Goal: Transaction & Acquisition: Purchase product/service

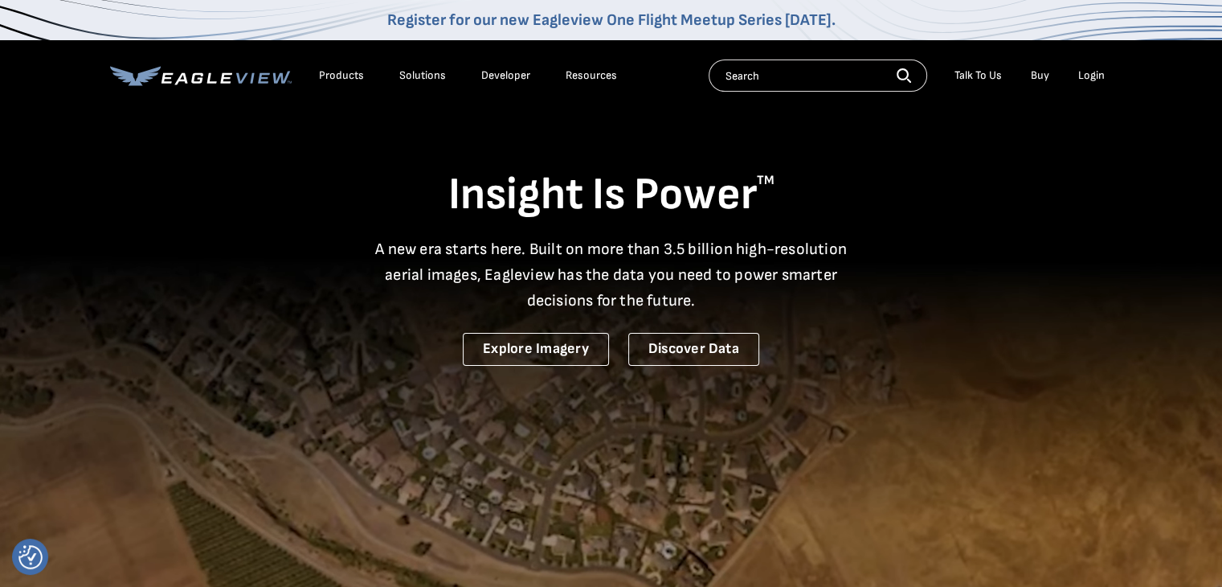
click at [1090, 78] on div "Login" at bounding box center [1091, 75] width 27 height 14
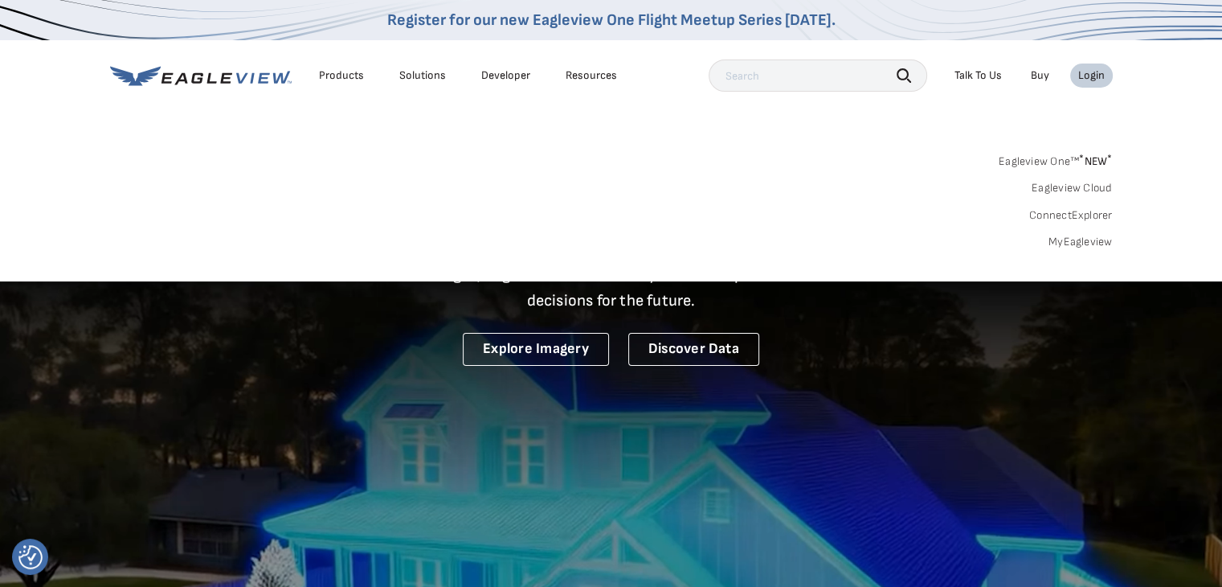
click at [1040, 165] on link "Eagleview One™ * NEW *" at bounding box center [1056, 158] width 114 height 18
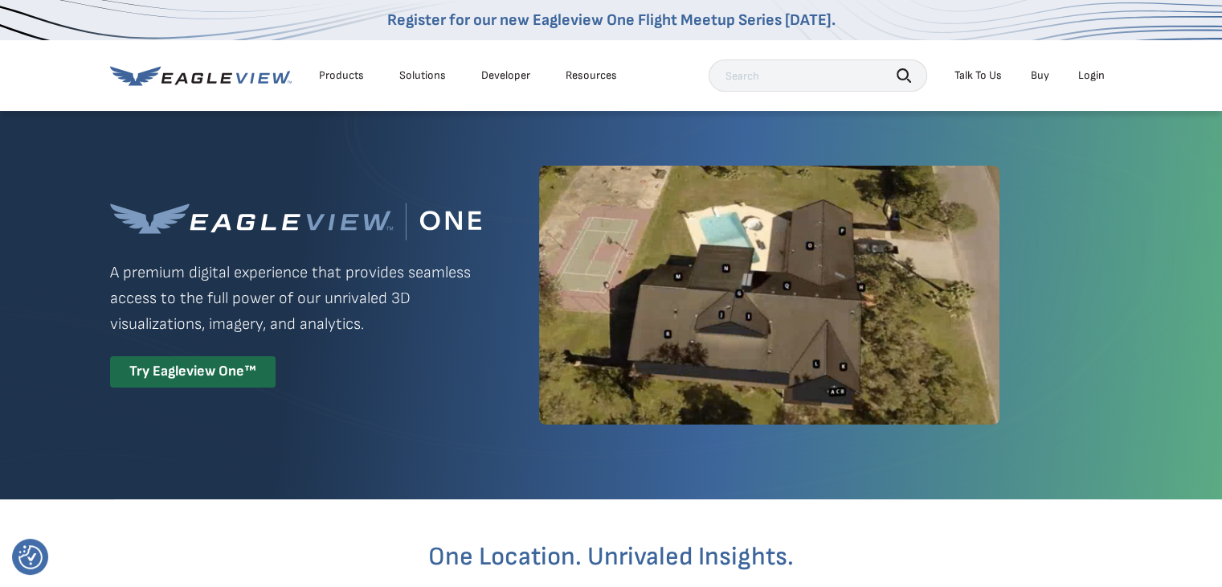
click at [1103, 73] on div "Login" at bounding box center [1091, 75] width 27 height 14
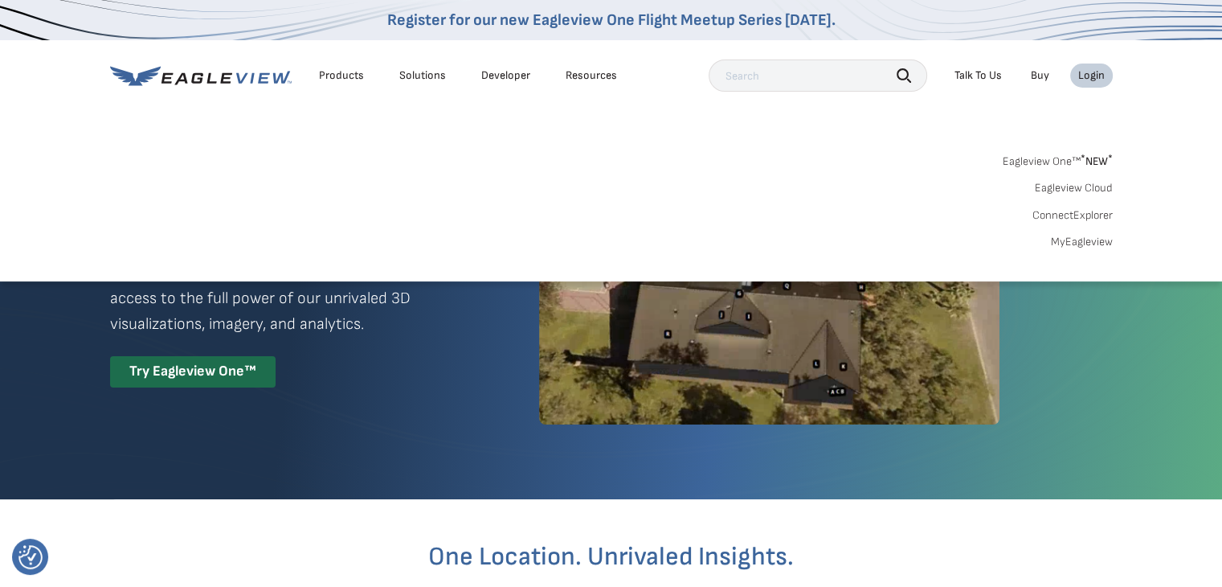
click at [1103, 73] on div "Login" at bounding box center [1091, 75] width 27 height 14
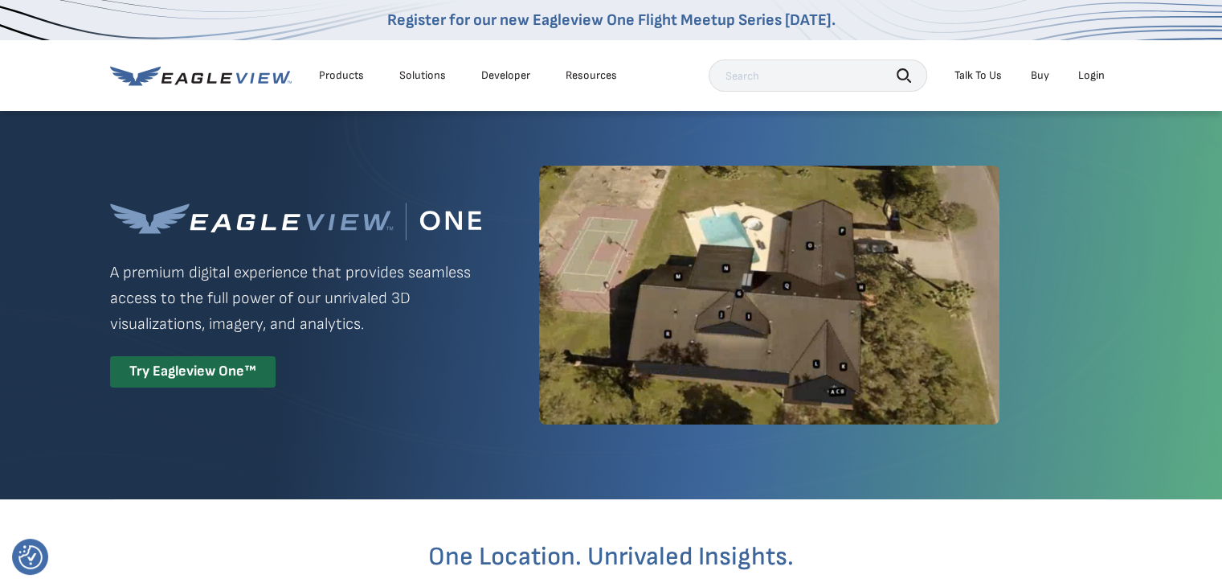
click at [1103, 73] on div "Login" at bounding box center [1091, 75] width 27 height 14
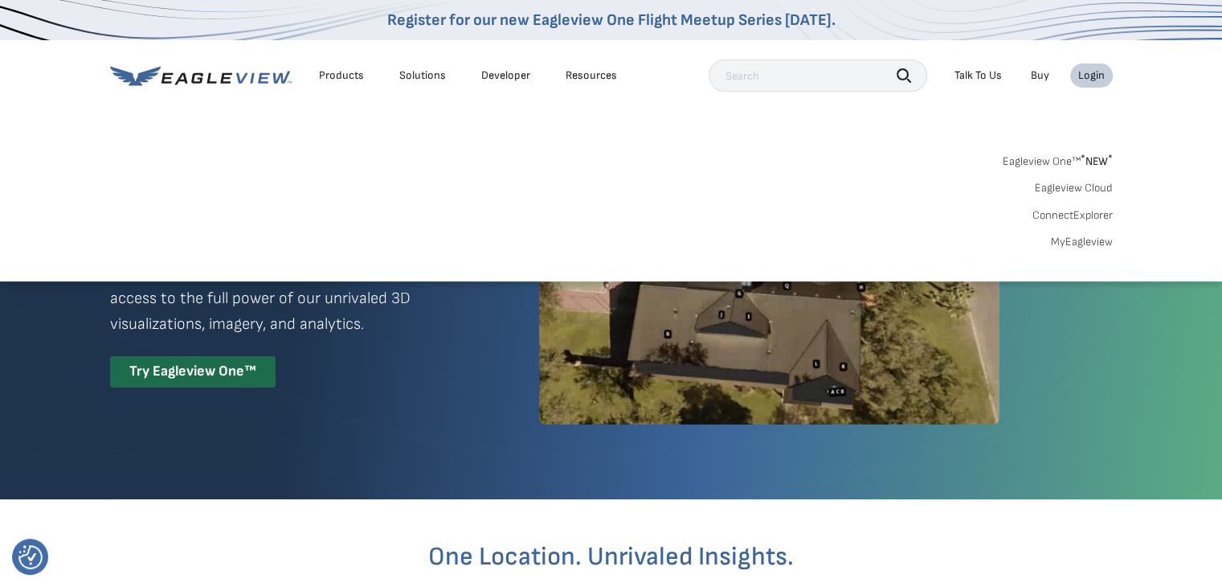
click at [1103, 73] on div "Login" at bounding box center [1091, 75] width 27 height 14
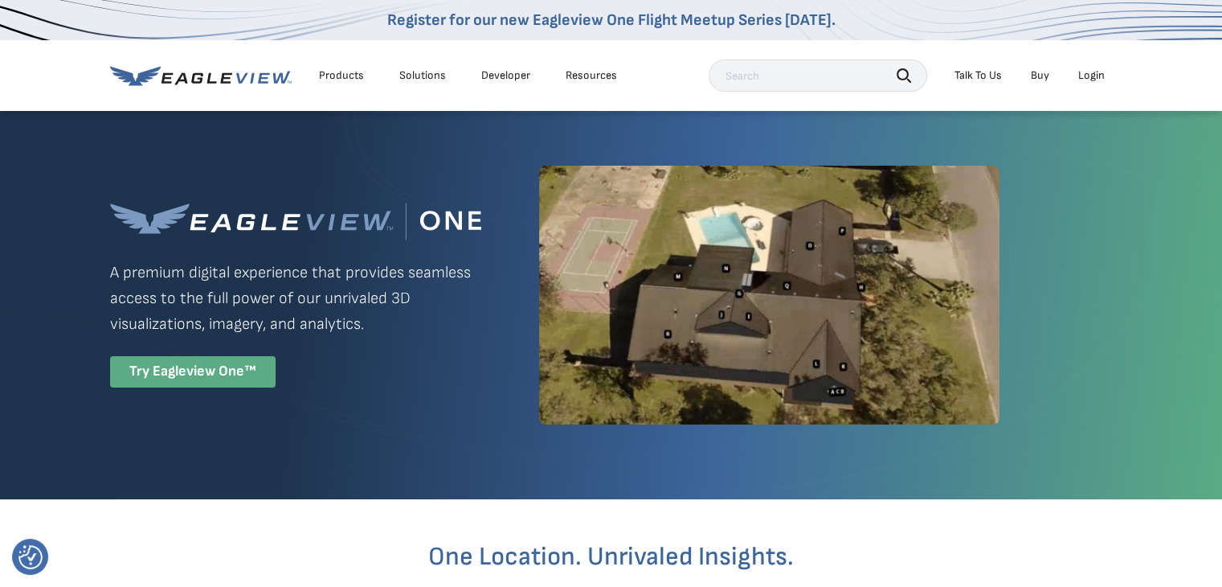
click at [252, 370] on div "Try Eagleview One™" at bounding box center [193, 371] width 166 height 31
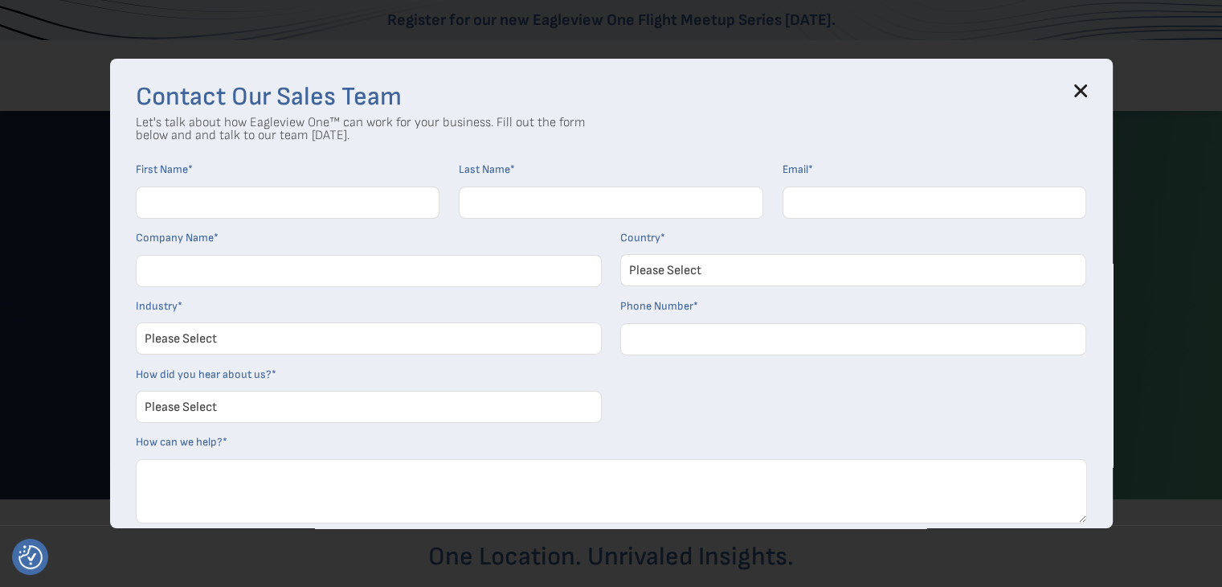
click at [1087, 82] on div "Contact Our Sales Team Let's talk about how Eagleview One™ can work for your bu…" at bounding box center [611, 293] width 1003 height 469
click at [1086, 93] on icon at bounding box center [1080, 91] width 10 height 10
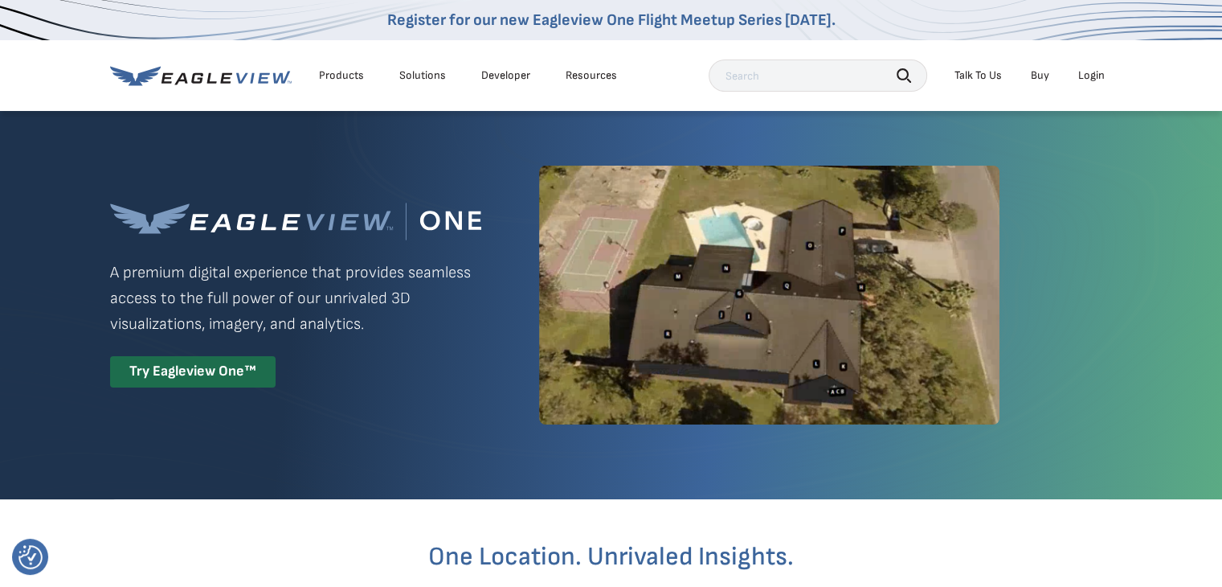
click at [350, 72] on div "Products" at bounding box center [341, 75] width 45 height 14
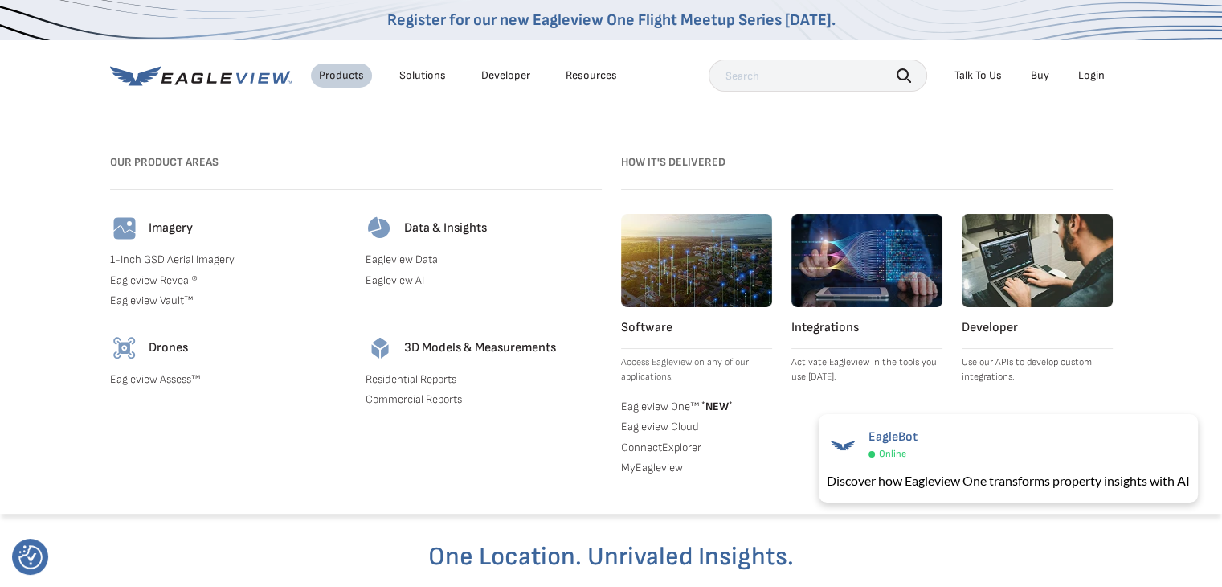
click at [448, 386] on div "3D Models & Measurements Residential Reports Commercial Reports" at bounding box center [484, 374] width 236 height 80
click at [446, 383] on link "Residential Reports" at bounding box center [484, 379] width 236 height 14
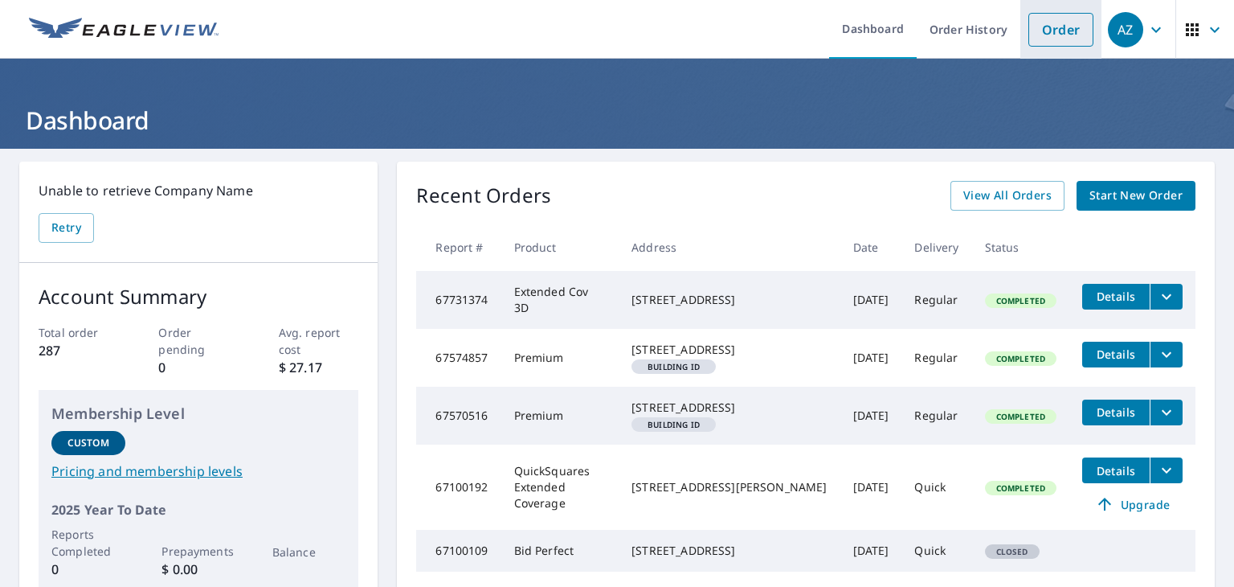
click at [1029, 33] on link "Order" at bounding box center [1061, 30] width 65 height 34
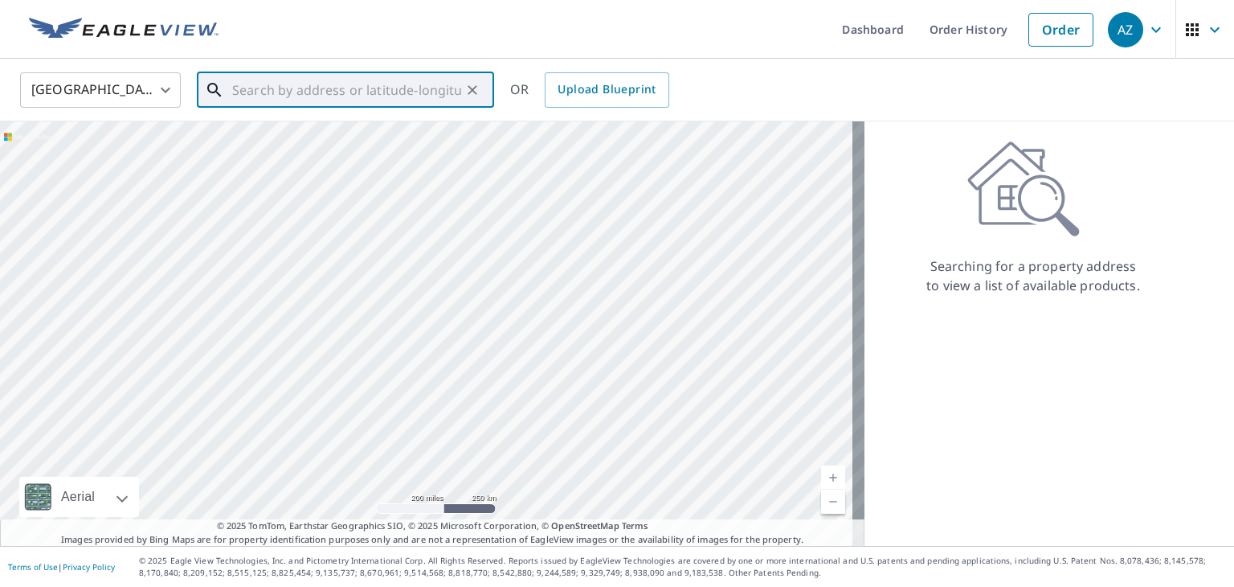
click at [329, 87] on input "text" at bounding box center [346, 90] width 229 height 45
paste input "2932 Marsh Lane SW, Stone Mountain, GA 30087"
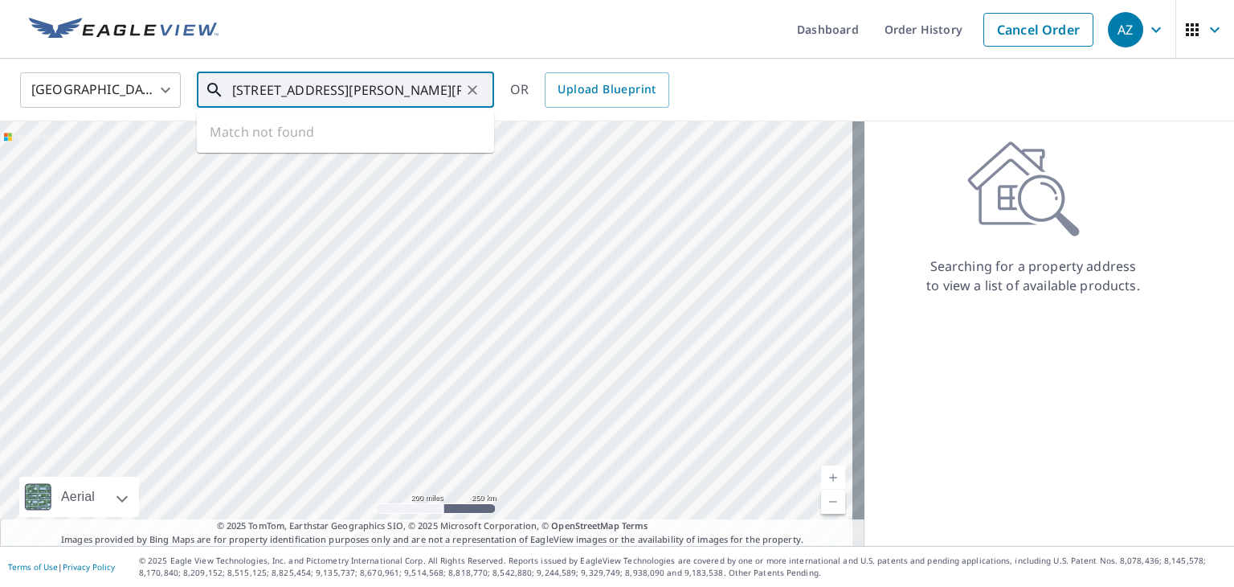
scroll to position [0, 69]
type input "2932 Marsh Lane SW, Stone Mountain, GA 30087"
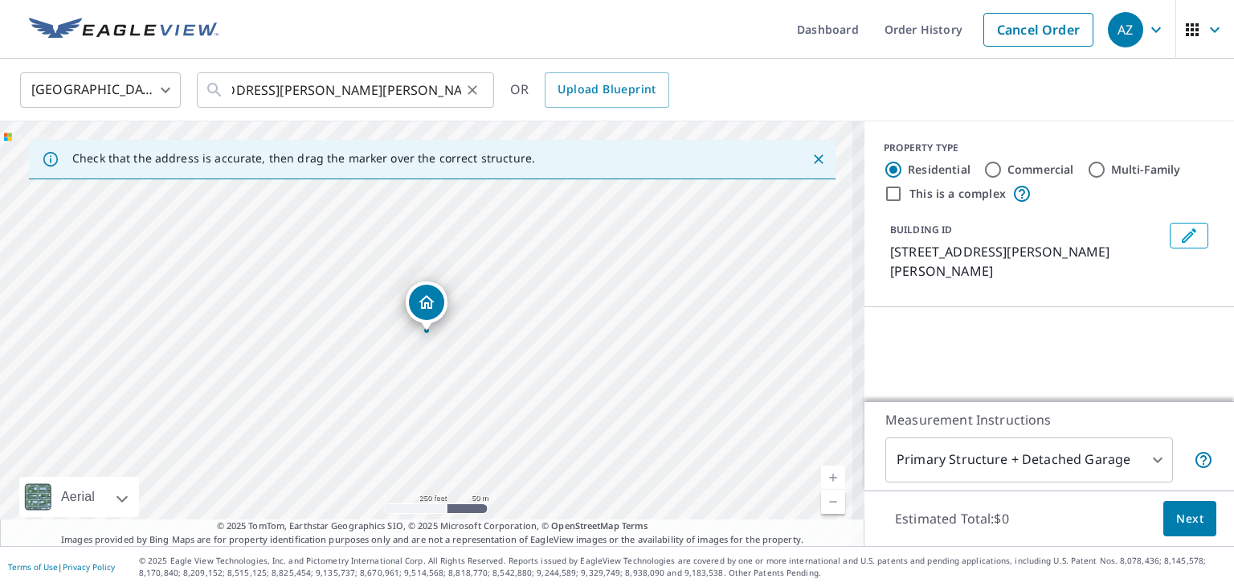
scroll to position [0, 0]
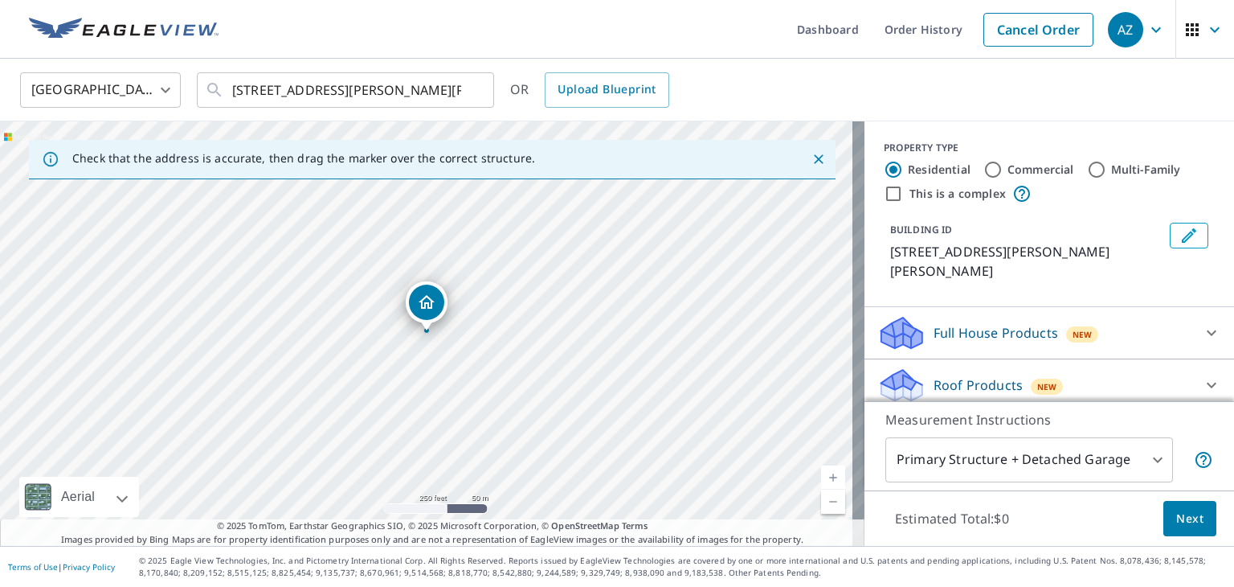
click at [821, 474] on link "Current Level 17, Zoom In" at bounding box center [833, 477] width 24 height 24
click at [821, 474] on link "Current Level 19, Zoom In" at bounding box center [833, 477] width 24 height 24
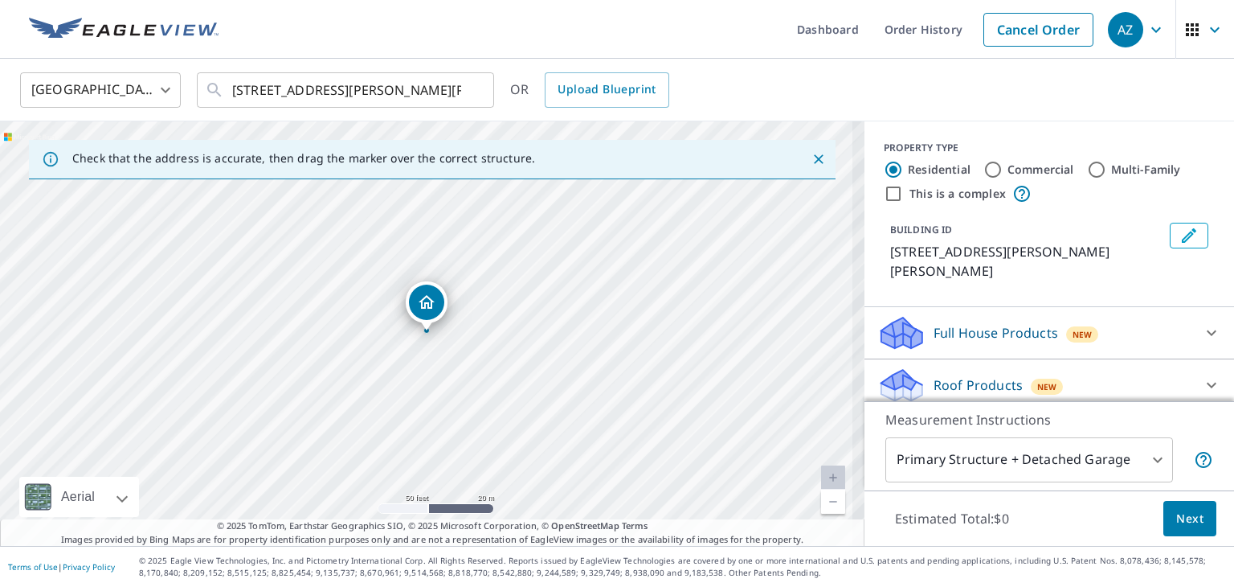
click at [821, 474] on link "Current Level 19, Zoom In Disabled" at bounding box center [833, 477] width 24 height 24
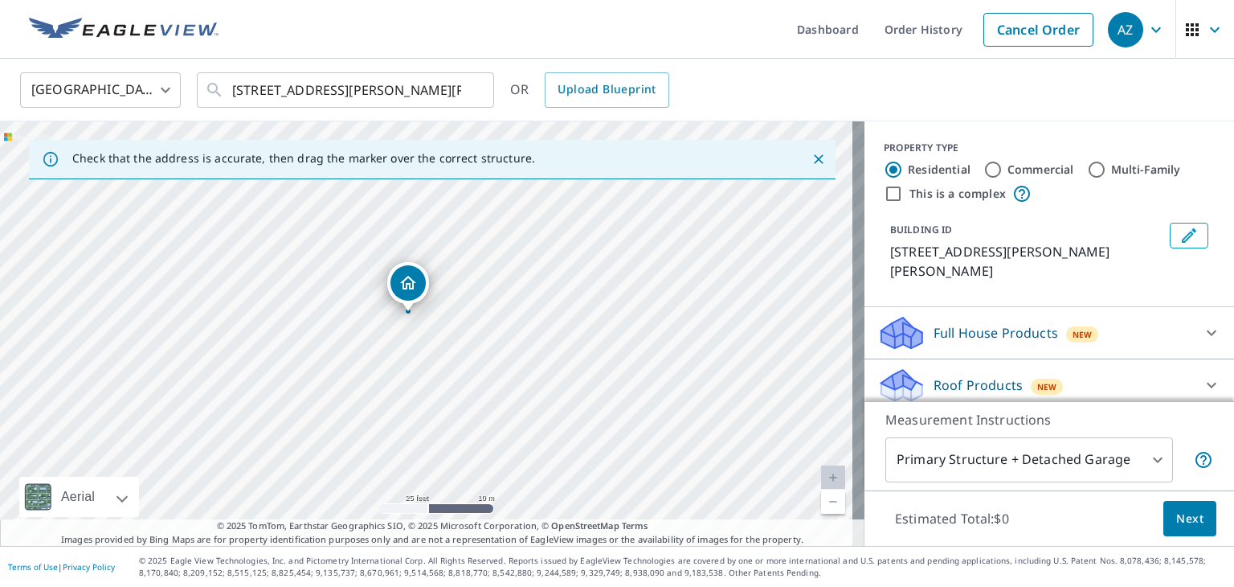
drag, startPoint x: 424, startPoint y: 300, endPoint x: 405, endPoint y: 280, distance: 26.7
drag, startPoint x: 1044, startPoint y: 229, endPoint x: 1057, endPoint y: 196, distance: 35.4
click at [1057, 196] on div "PROPERTY TYPE Residential Commercial Multi-Family This is a complex BUILDING ID…" at bounding box center [1050, 214] width 370 height 186
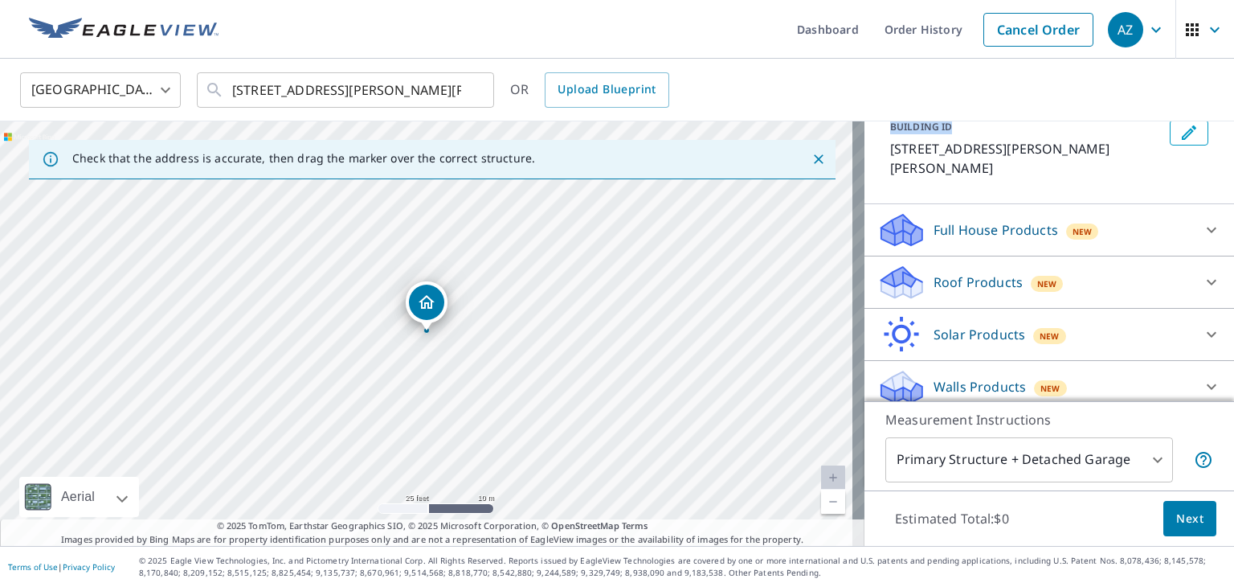
scroll to position [104, 0]
click at [1207, 282] on icon at bounding box center [1212, 281] width 10 height 6
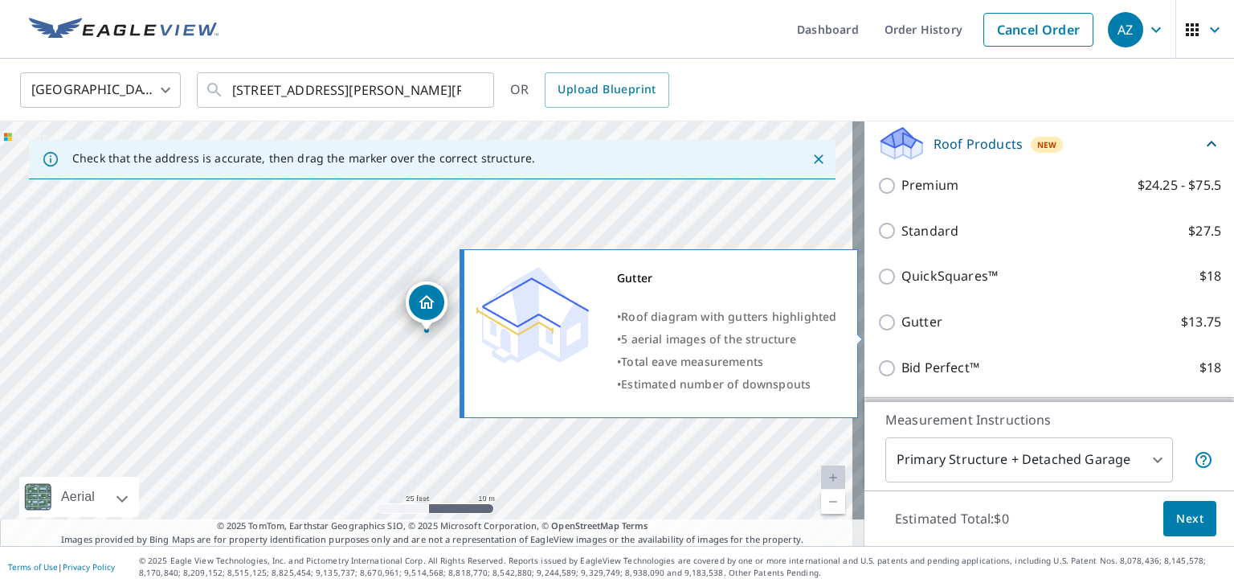
scroll to position [250, 0]
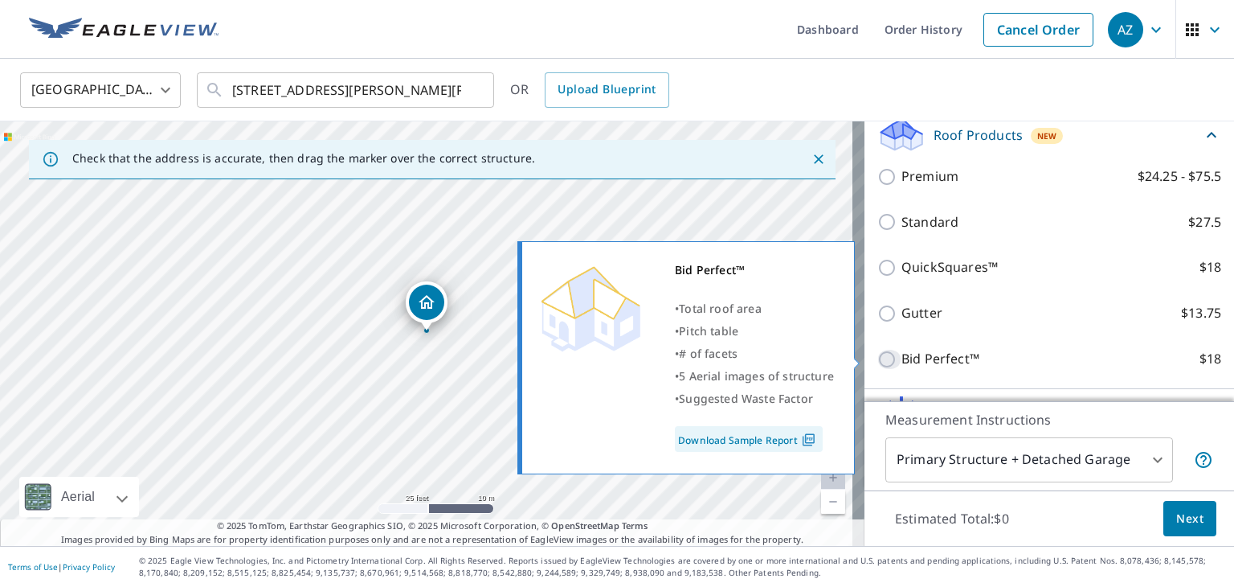
click at [878, 356] on input "Bid Perfect™ $18" at bounding box center [890, 359] width 24 height 19
checkbox input "true"
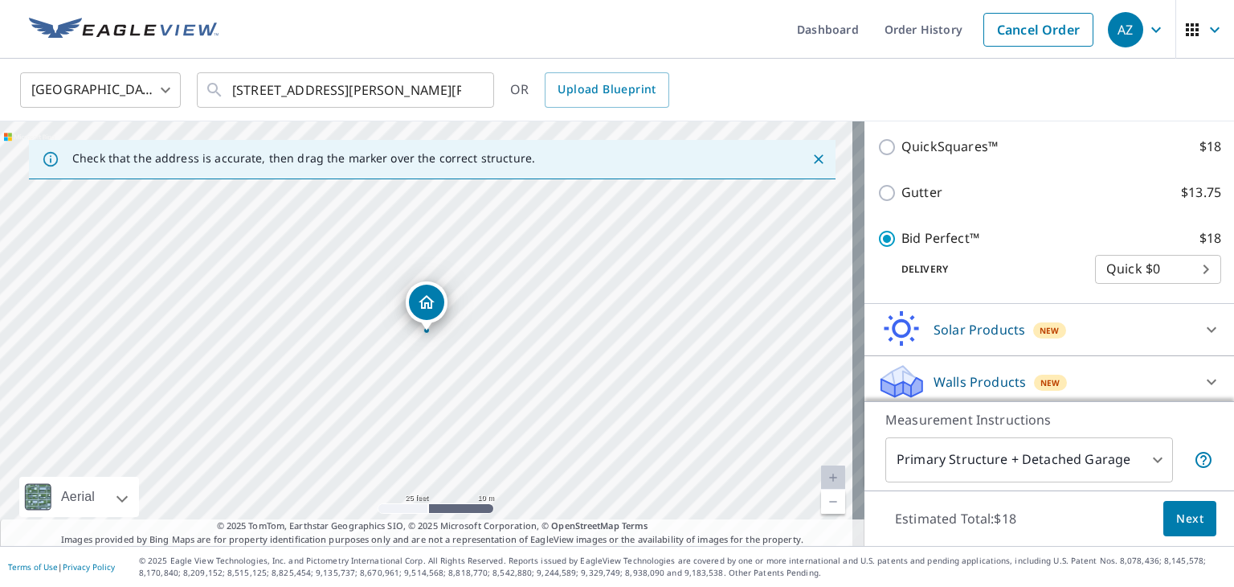
scroll to position [400, 0]
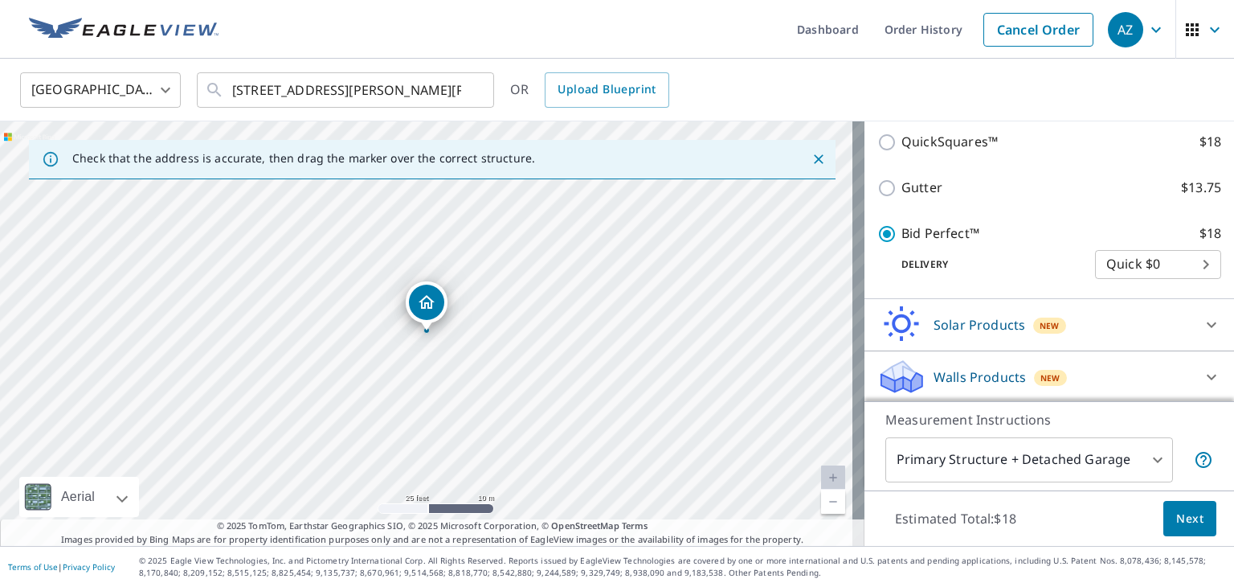
click at [1172, 505] on button "Next" at bounding box center [1190, 519] width 53 height 36
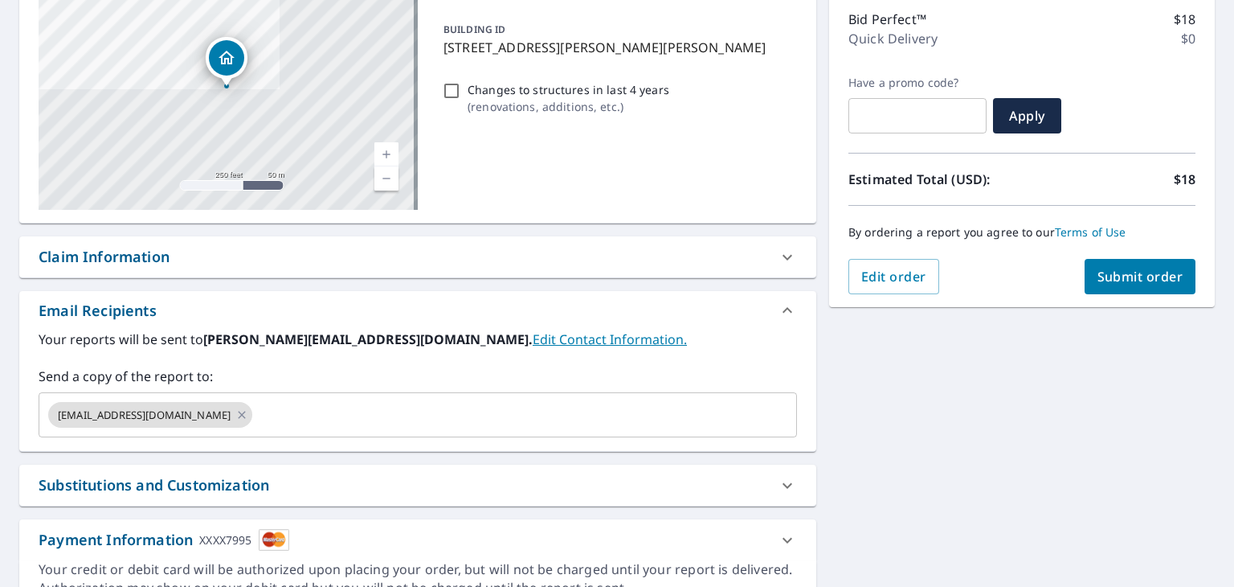
scroll to position [283, 0]
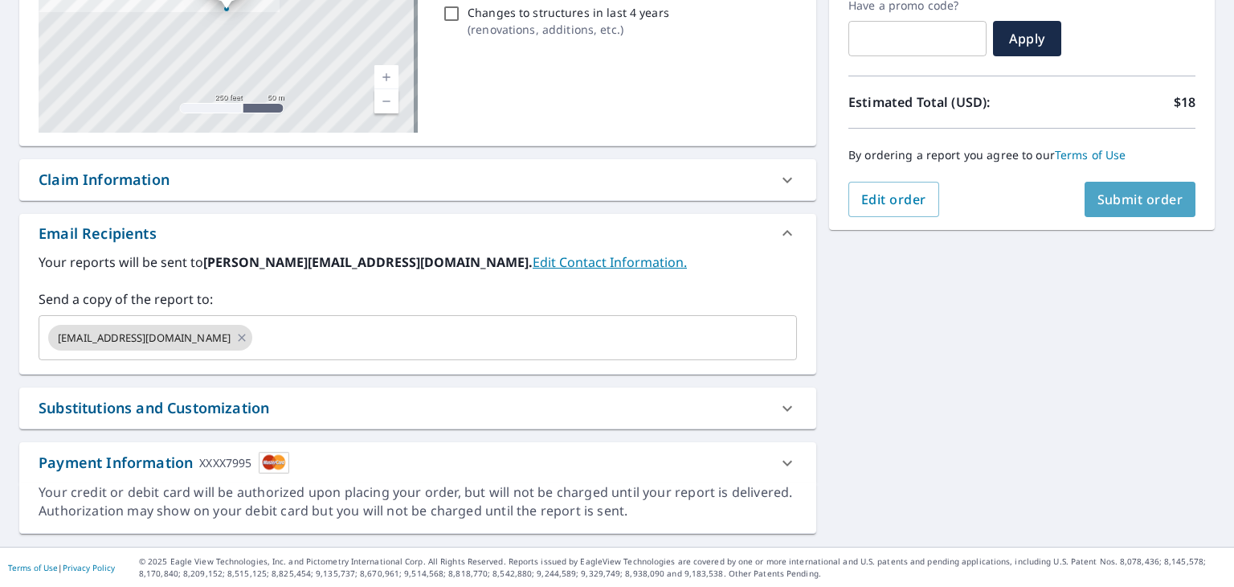
click at [1132, 197] on span "Submit order" at bounding box center [1141, 199] width 86 height 18
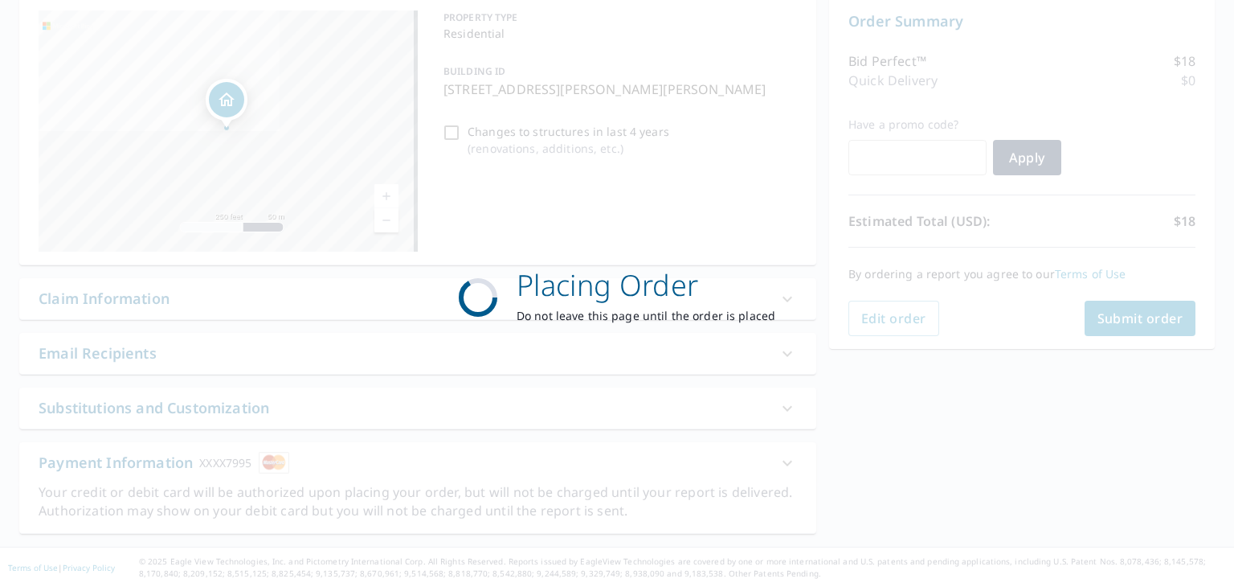
scroll to position [164, 0]
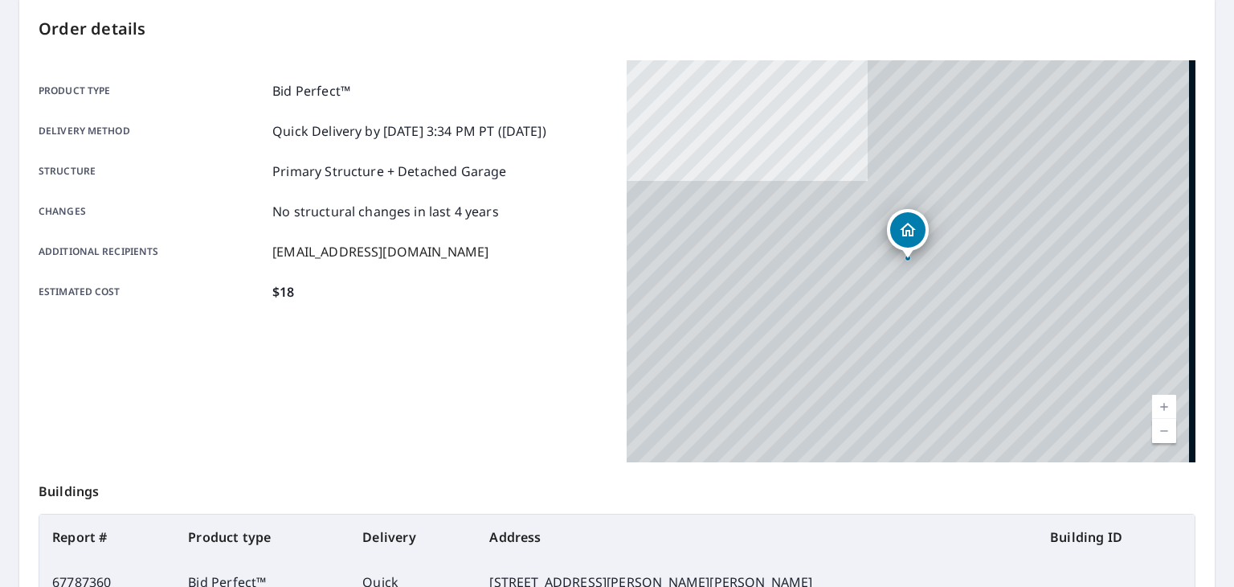
click at [1132, 197] on div "2932 Marsh Ln Stone Mountain, GA 30087 Aerial Road A standard road map Aerial A…" at bounding box center [911, 261] width 569 height 402
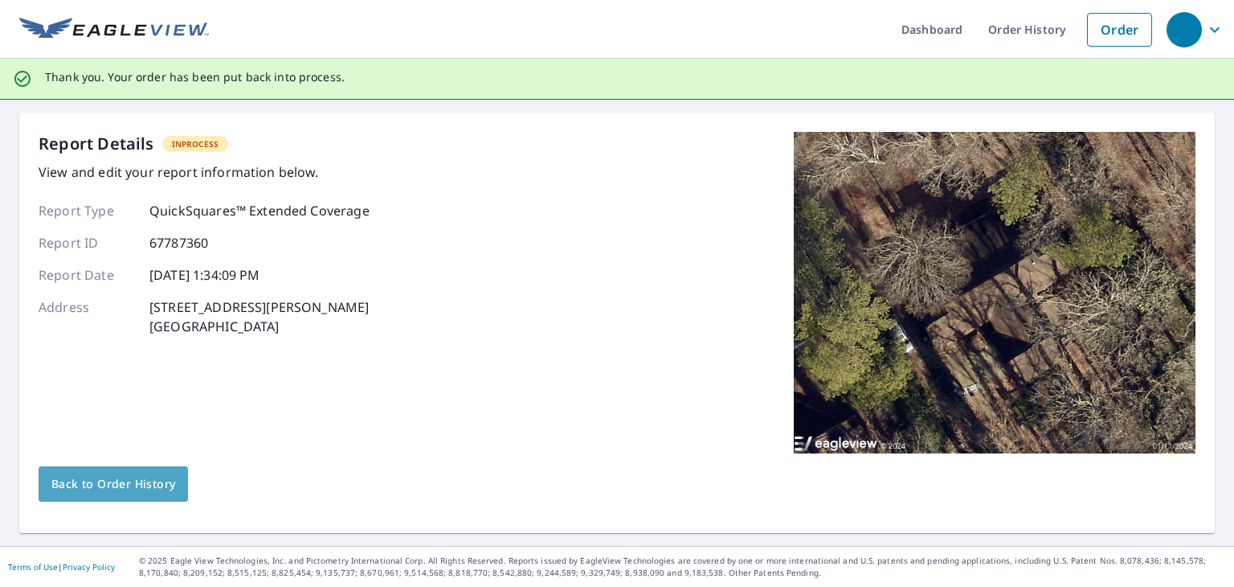
click at [108, 475] on span "Back to Order History" at bounding box center [113, 484] width 124 height 20
